Goal: Information Seeking & Learning: Learn about a topic

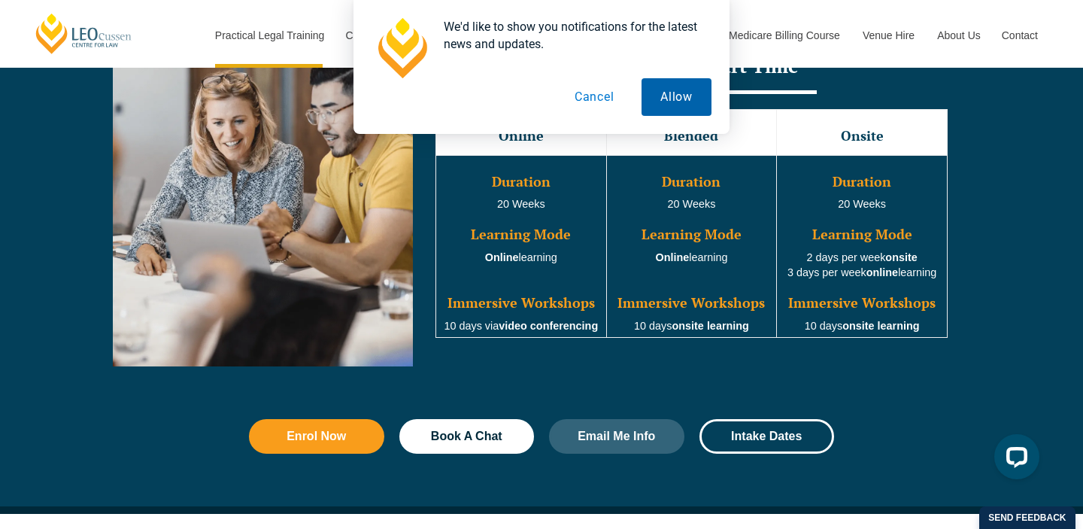
click at [663, 97] on button "Allow" at bounding box center [676, 97] width 70 height 38
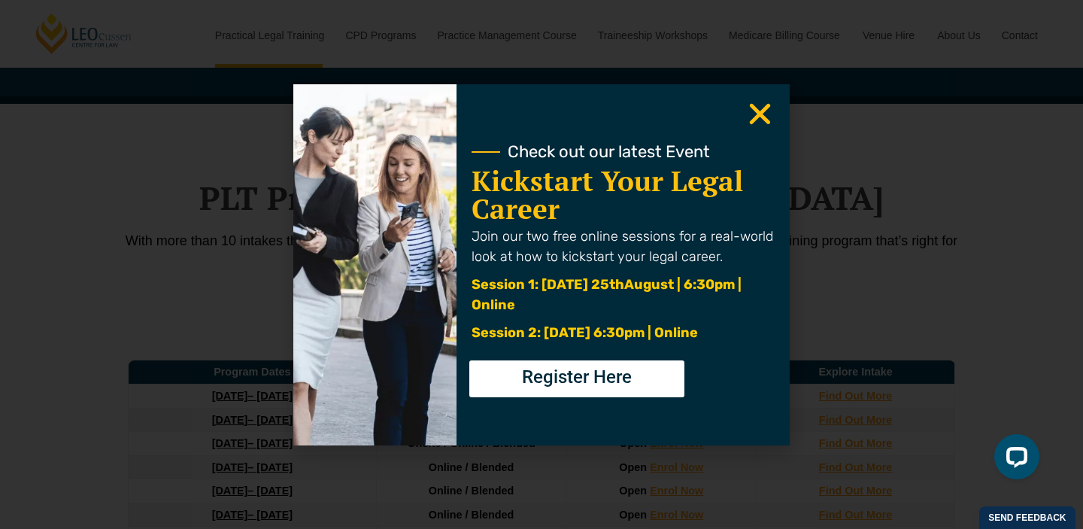
scroll to position [1857, 0]
click at [761, 116] on use "Close" at bounding box center [760, 113] width 21 height 21
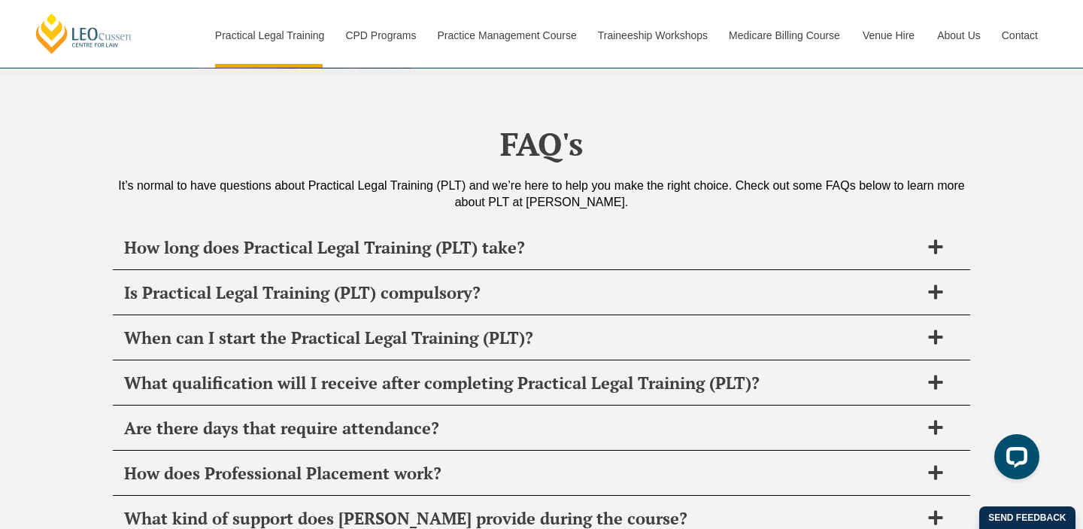
scroll to position [7143, 0]
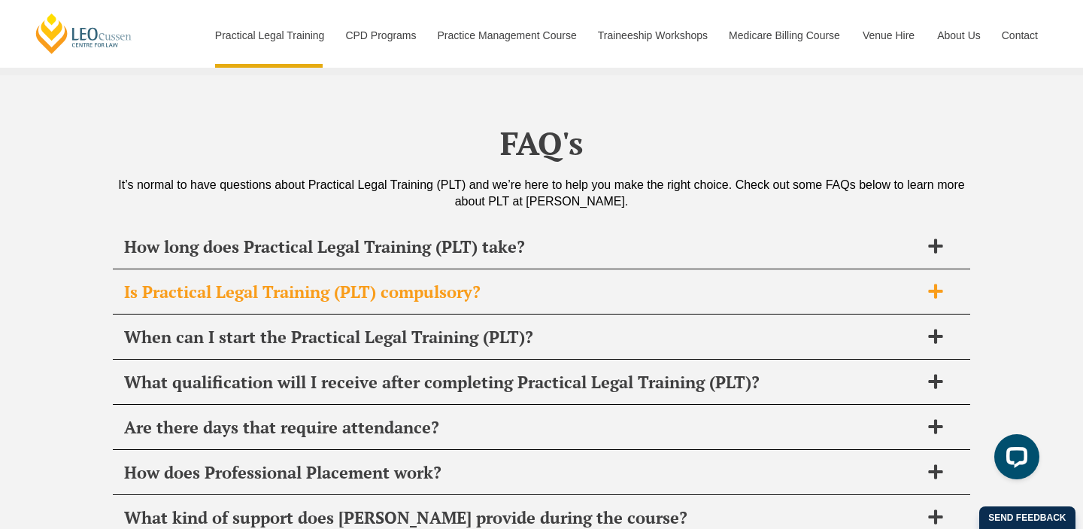
click at [927, 283] on icon at bounding box center [935, 291] width 17 height 17
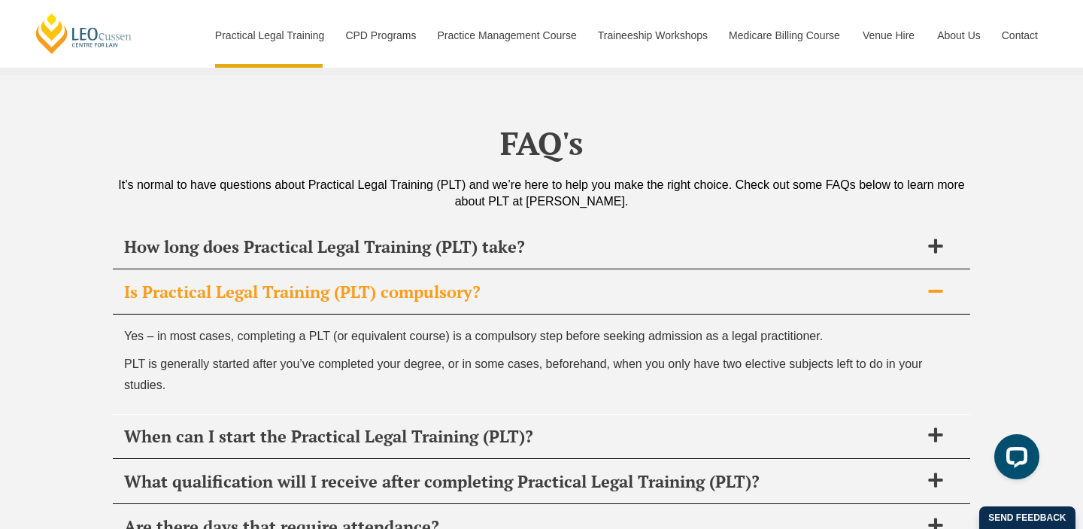
click at [927, 283] on icon at bounding box center [935, 291] width 17 height 17
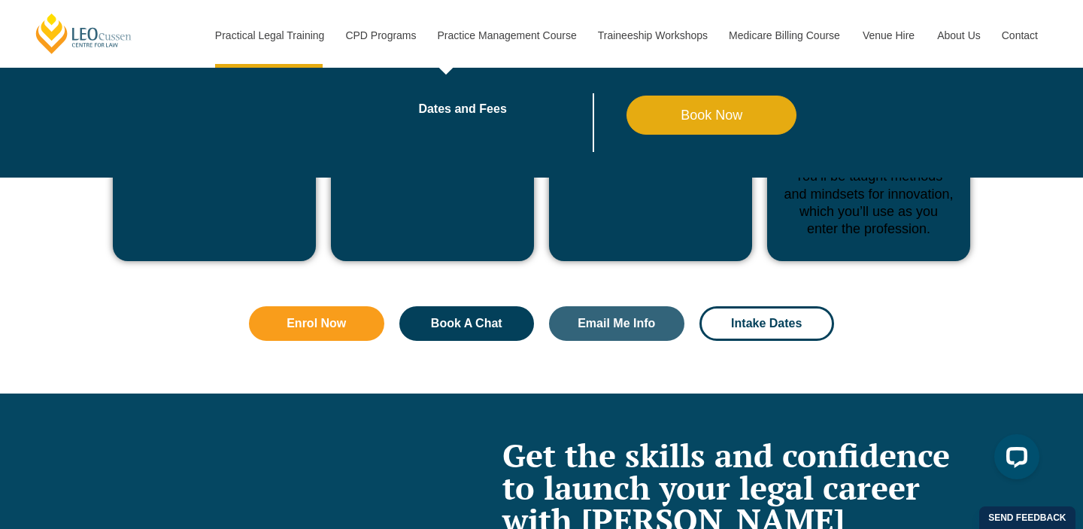
scroll to position [5808, 0]
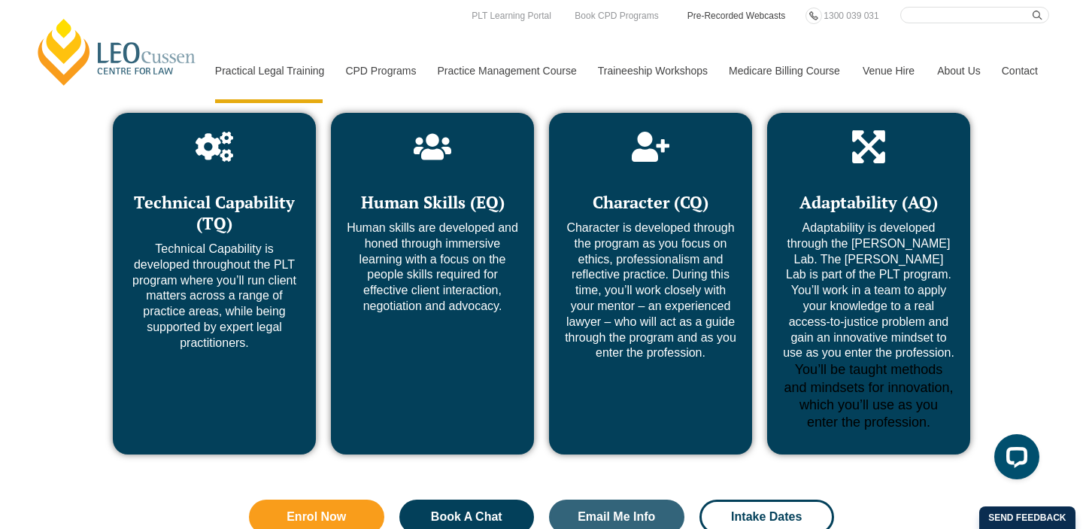
click at [738, 14] on link "Pre-Recorded Webcasts" at bounding box center [737, 16] width 102 height 17
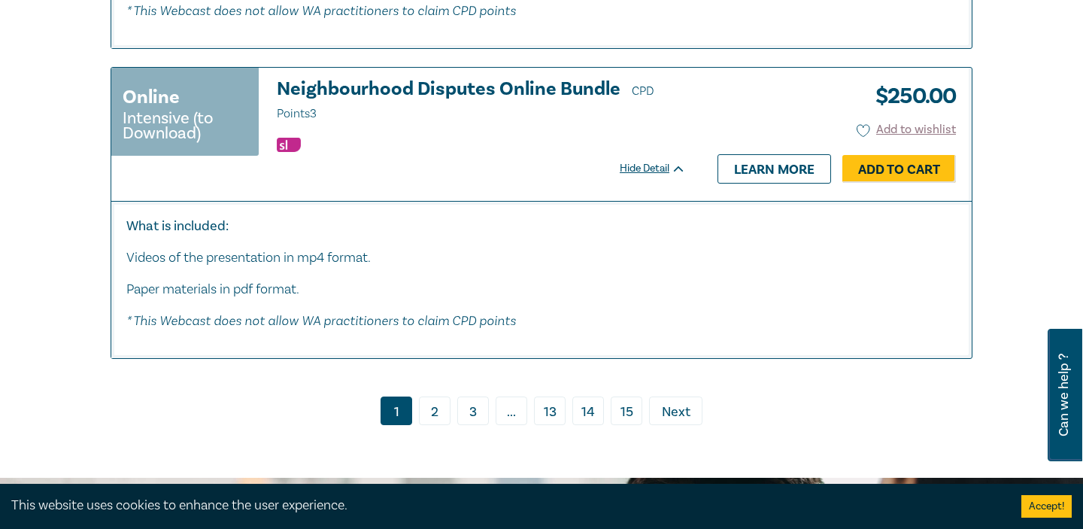
scroll to position [8196, 0]
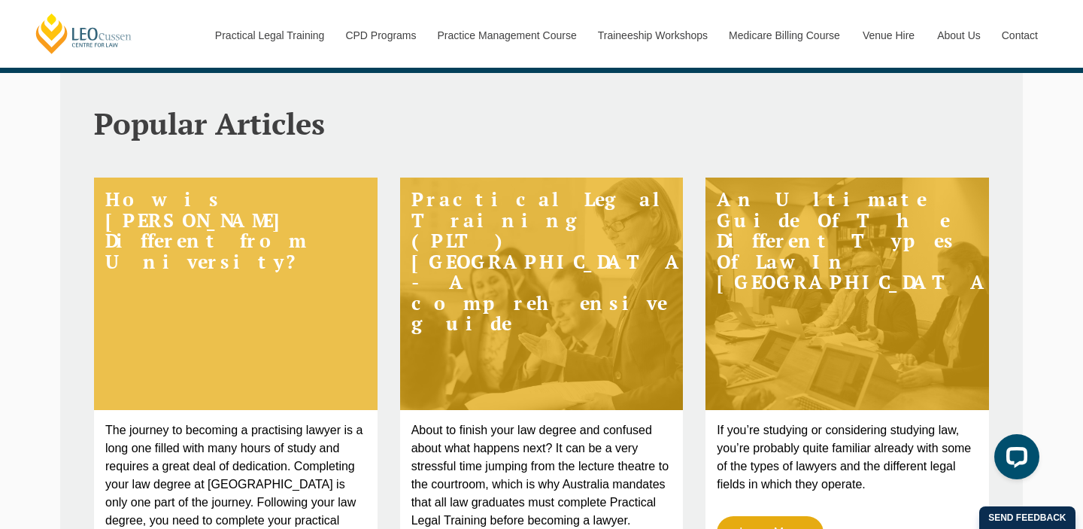
scroll to position [202, 0]
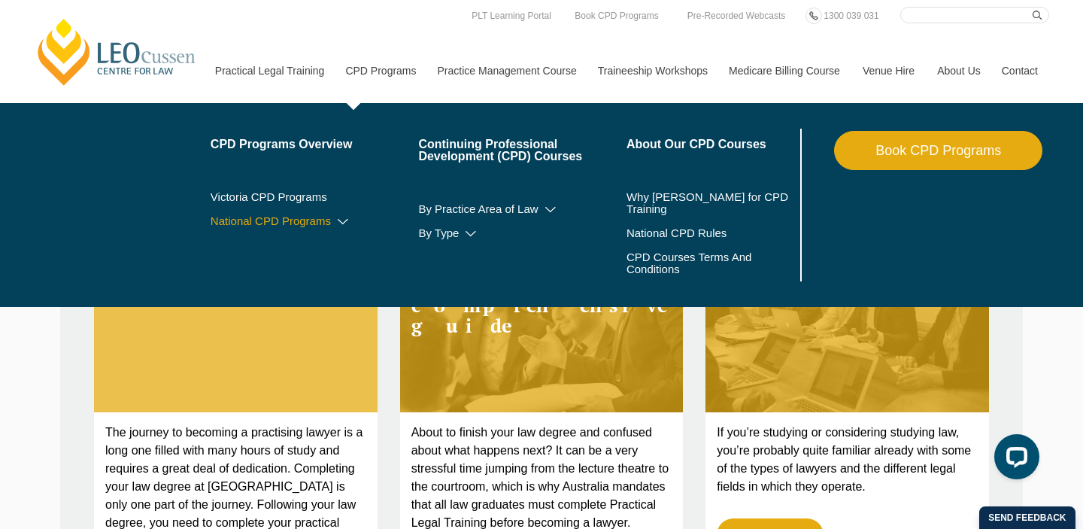
click at [335, 221] on icon at bounding box center [342, 222] width 15 height 11
click at [243, 242] on link "By CPD Category" at bounding box center [315, 243] width 208 height 12
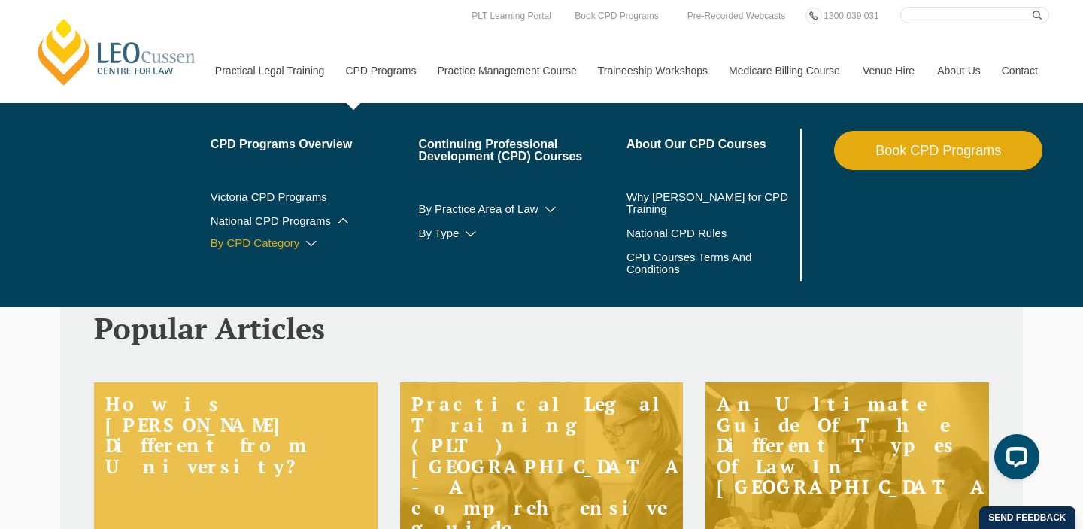
click at [304, 244] on icon at bounding box center [311, 243] width 15 height 11
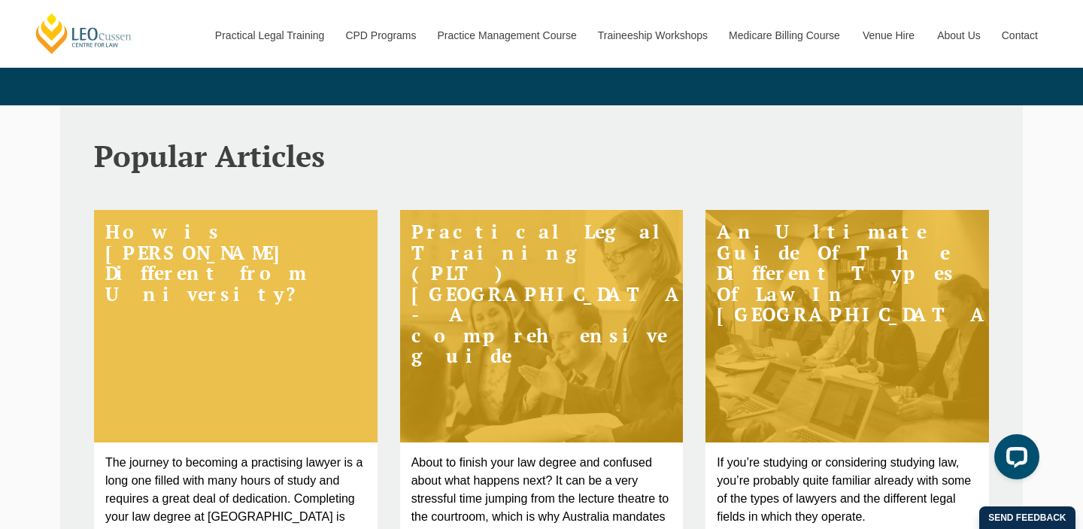
scroll to position [202, 0]
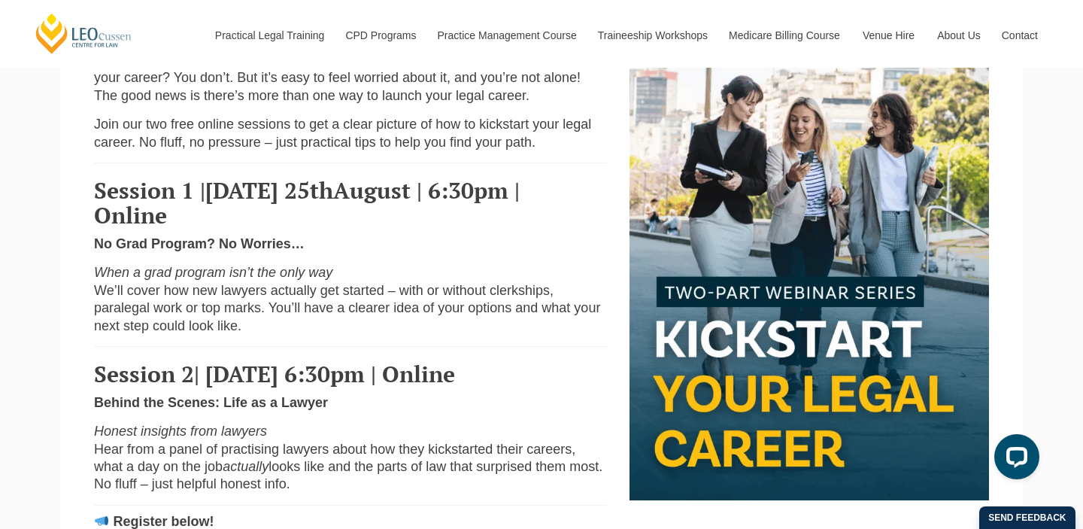
scroll to position [459, 0]
